Goal: Information Seeking & Learning: Learn about a topic

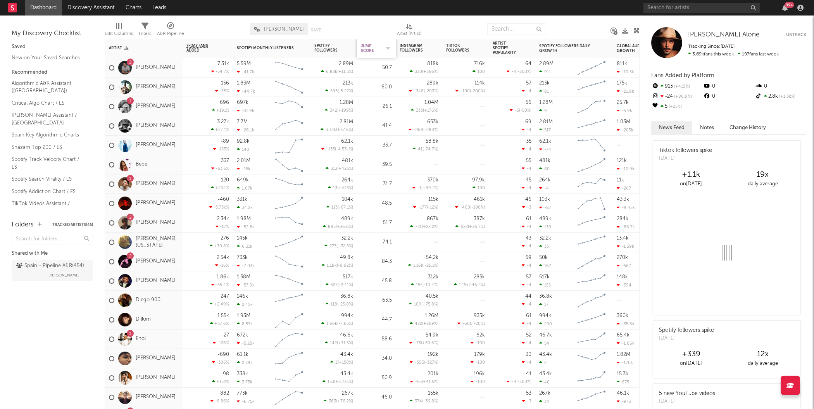
click at [370, 47] on div "Jump Score" at bounding box center [370, 48] width 19 height 9
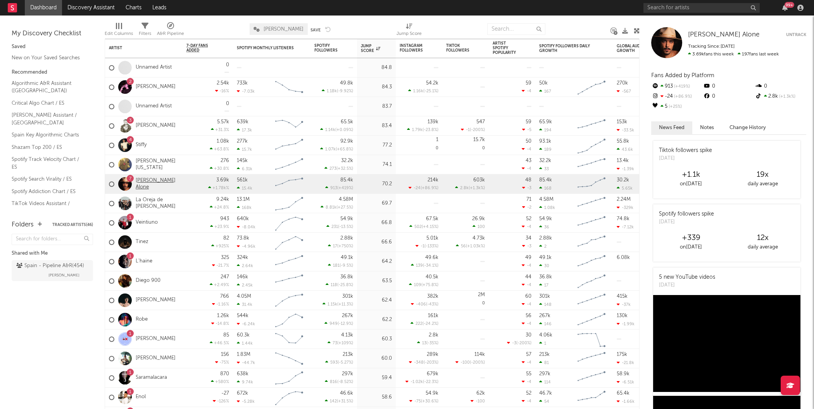
click at [150, 183] on link "[PERSON_NAME] Alone" at bounding box center [157, 183] width 43 height 13
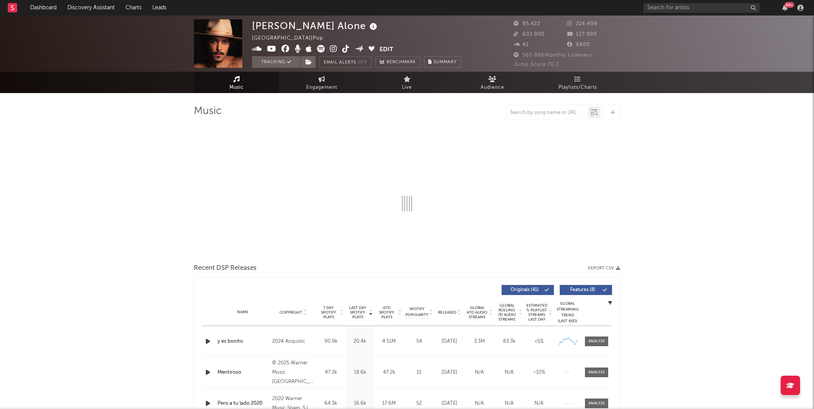
select select "6m"
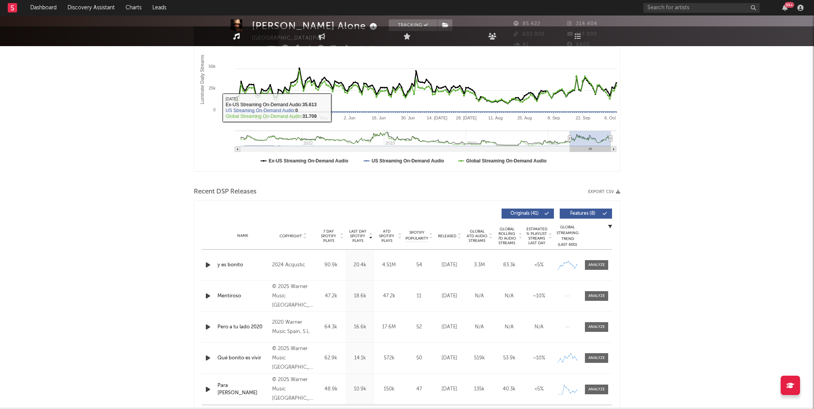
scroll to position [243, 0]
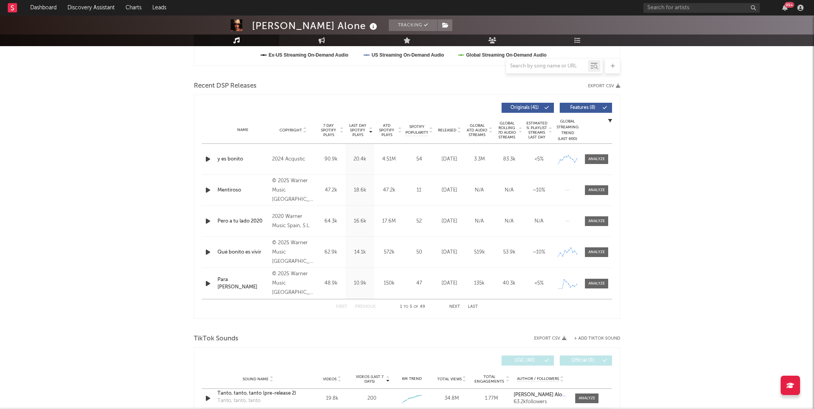
click at [275, 188] on div "© 2025 Warner Music [GEOGRAPHIC_DATA], S.L." at bounding box center [293, 190] width 42 height 28
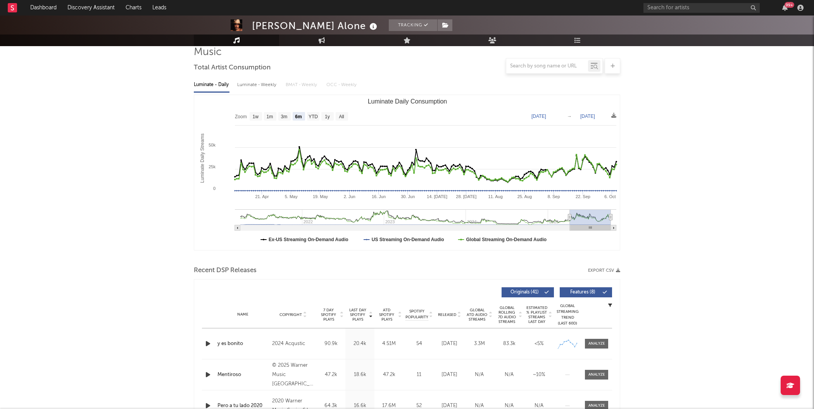
scroll to position [0, 0]
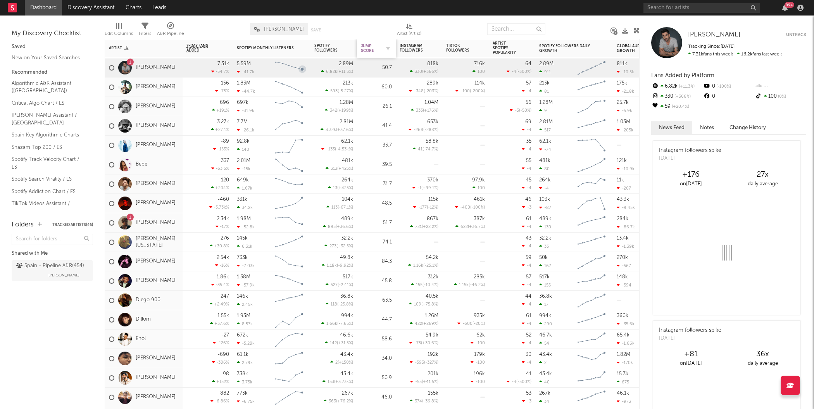
click at [370, 50] on div "Jump Score" at bounding box center [370, 48] width 19 height 9
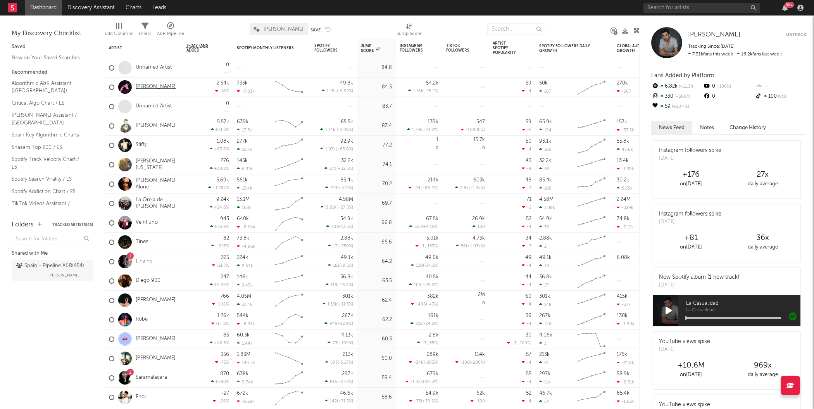
click at [149, 88] on link "[PERSON_NAME]" at bounding box center [156, 87] width 40 height 7
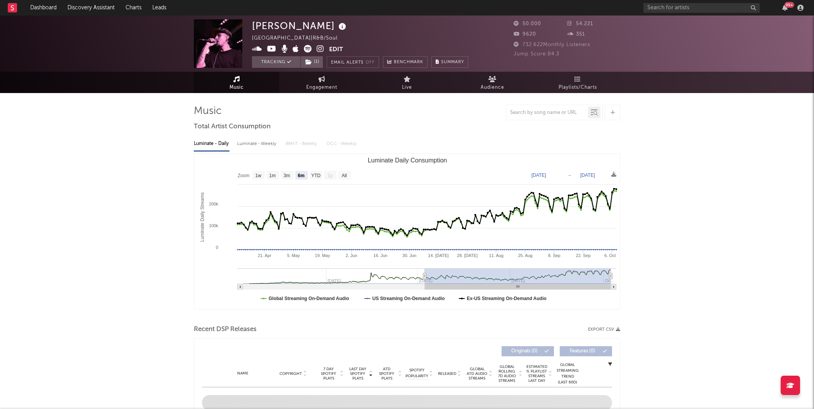
select select "6m"
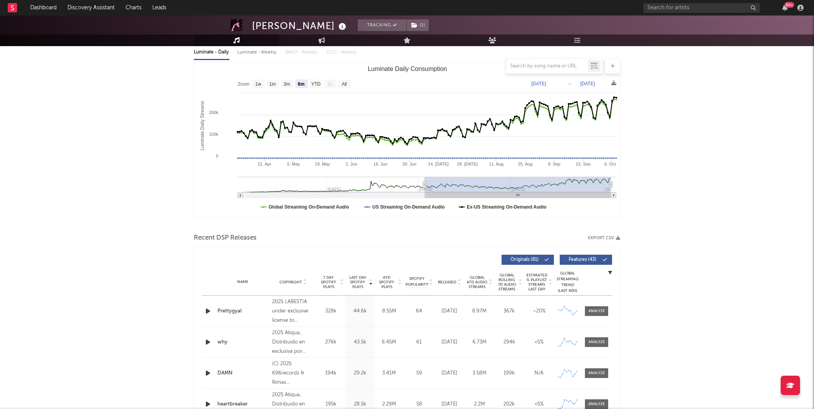
scroll to position [202, 0]
